Goal: Task Accomplishment & Management: Manage account settings

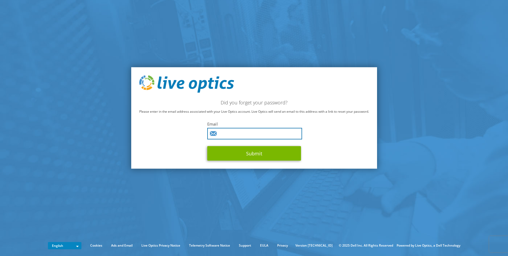
click at [242, 134] on input "text" at bounding box center [254, 134] width 95 height 12
type input "m"
type input "ctam@extrudex.com"
click at [207, 146] on button "Submit" at bounding box center [254, 153] width 94 height 14
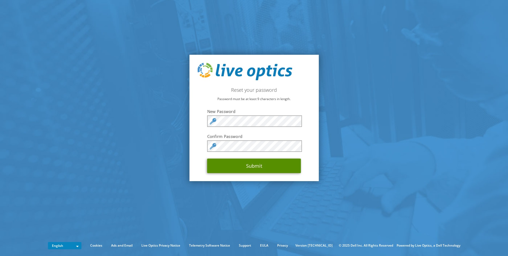
click at [282, 163] on button "Submit" at bounding box center [254, 165] width 94 height 14
